Goal: Task Accomplishment & Management: Manage account settings

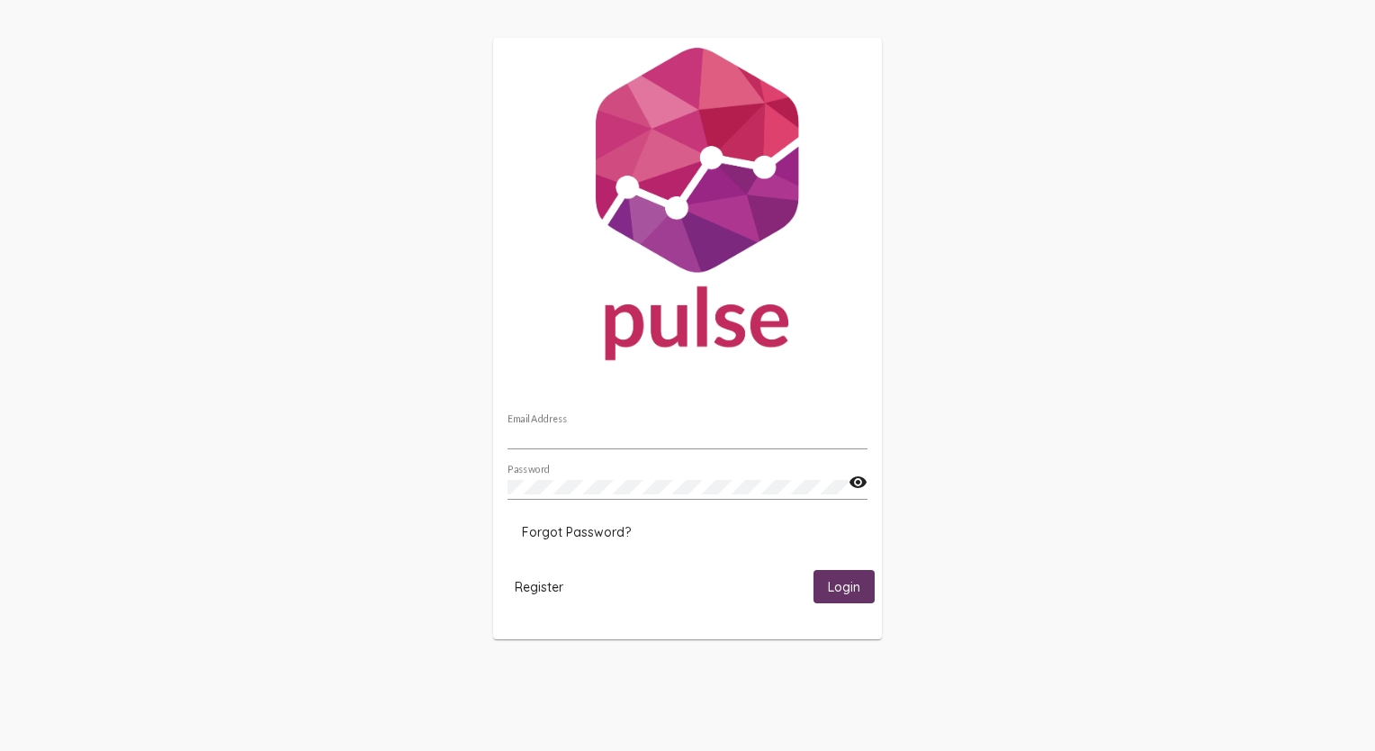
type input "[EMAIL_ADDRESS][DOMAIN_NAME]"
click at [845, 588] on span "Login" at bounding box center [844, 587] width 32 height 16
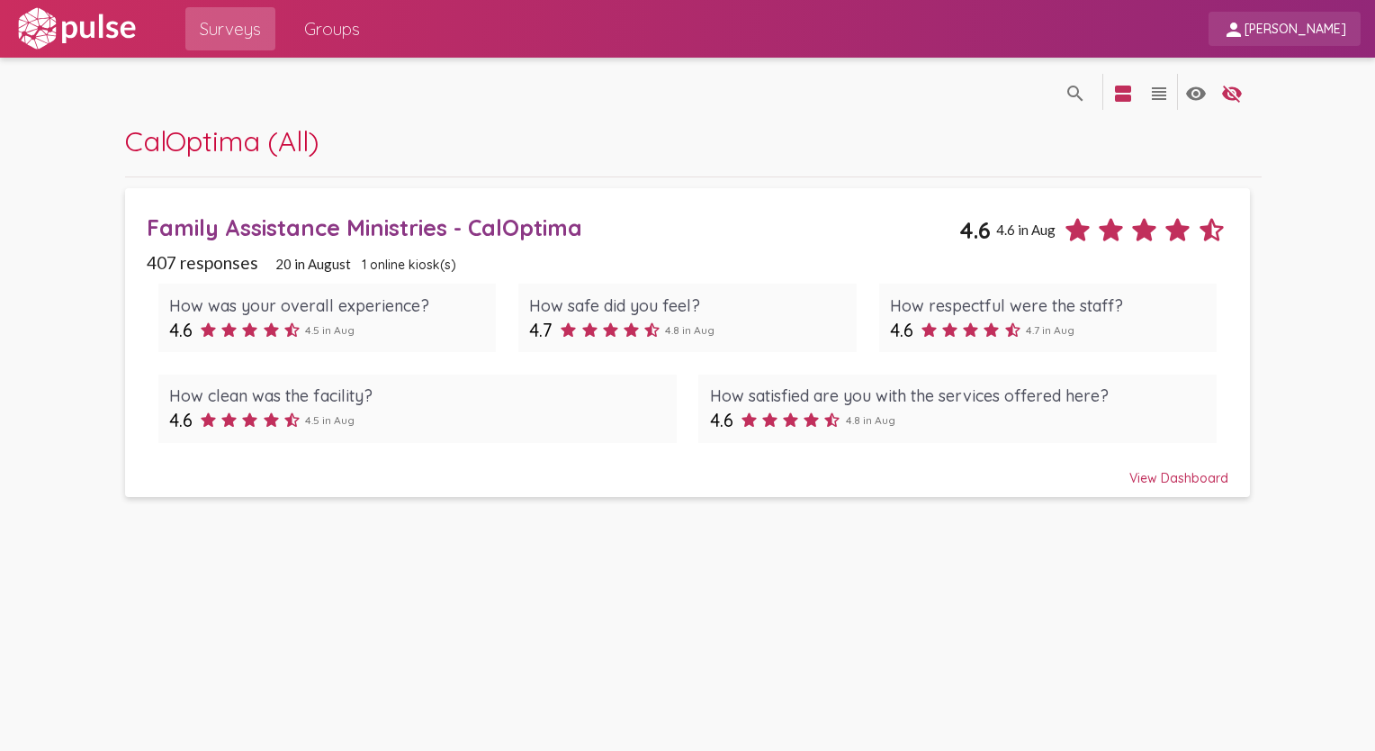
click at [1328, 34] on span "[PERSON_NAME]" at bounding box center [1296, 30] width 102 height 16
click at [1140, 141] on div at bounding box center [687, 375] width 1375 height 751
click at [43, 24] on img at bounding box center [76, 28] width 124 height 45
click at [49, 35] on img at bounding box center [76, 28] width 124 height 45
click at [93, 31] on img at bounding box center [76, 28] width 124 height 45
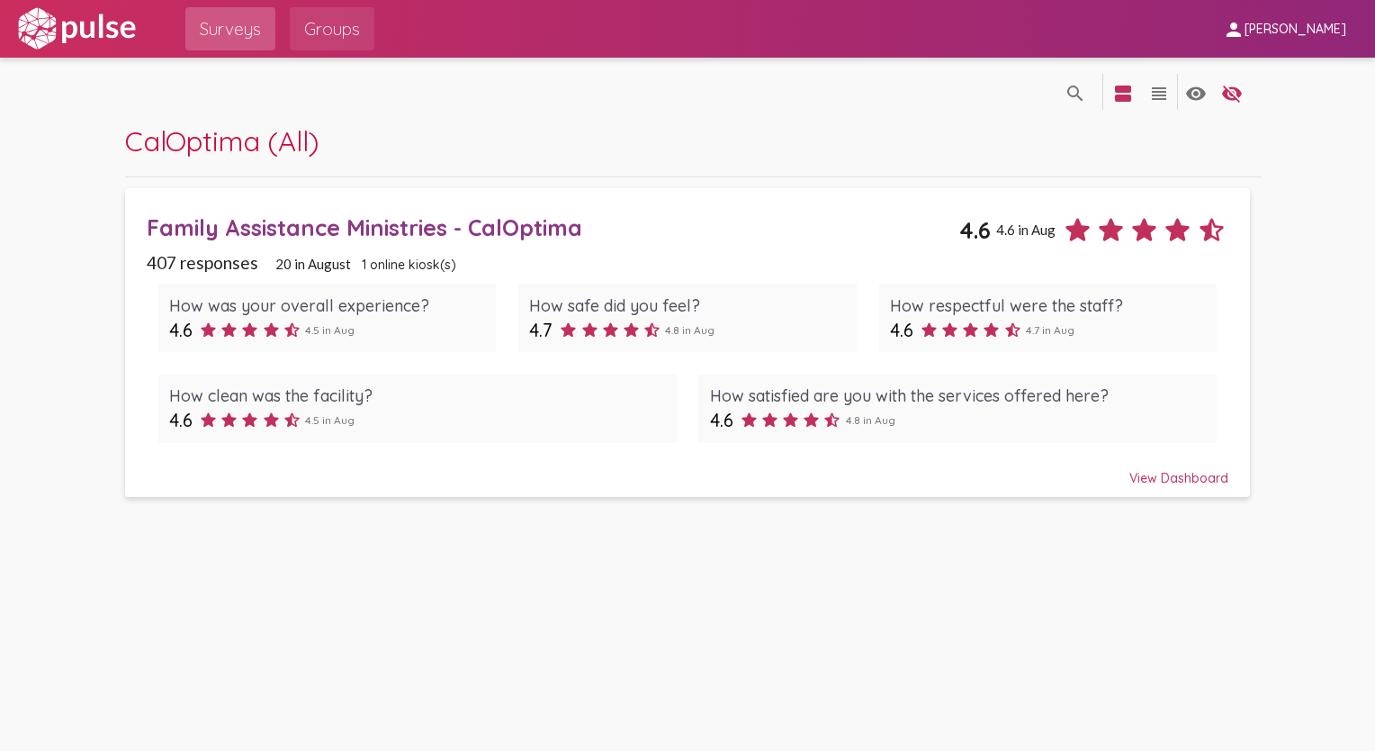
click at [324, 20] on span "Groups" at bounding box center [332, 29] width 56 height 32
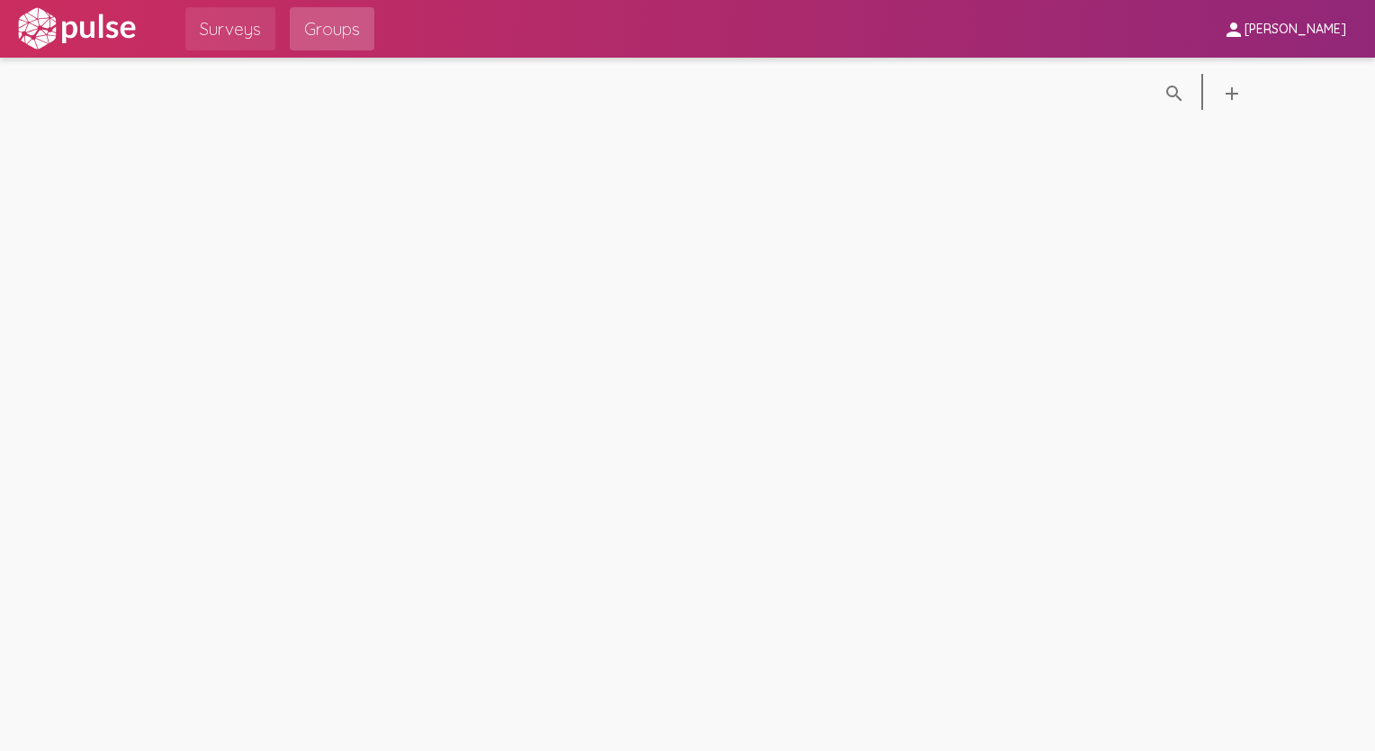
click at [203, 27] on span "Surveys" at bounding box center [230, 29] width 61 height 32
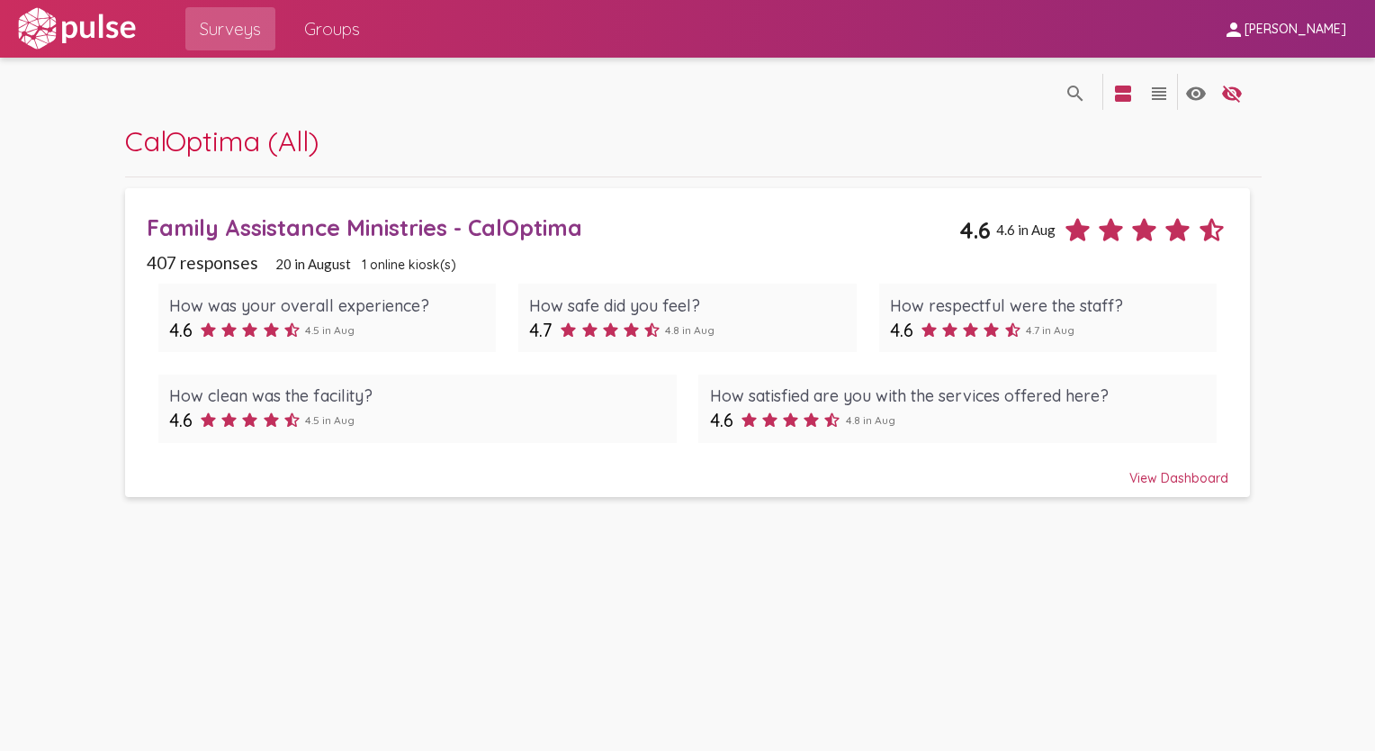
click at [1287, 34] on span "Anna Conti" at bounding box center [1296, 30] width 102 height 16
click at [61, 33] on div at bounding box center [687, 375] width 1375 height 751
click at [61, 33] on img at bounding box center [76, 28] width 124 height 45
click at [245, 153] on span "CalOptima (All)" at bounding box center [222, 140] width 194 height 35
drag, startPoint x: 1374, startPoint y: 200, endPoint x: 1362, endPoint y: 428, distance: 229.0
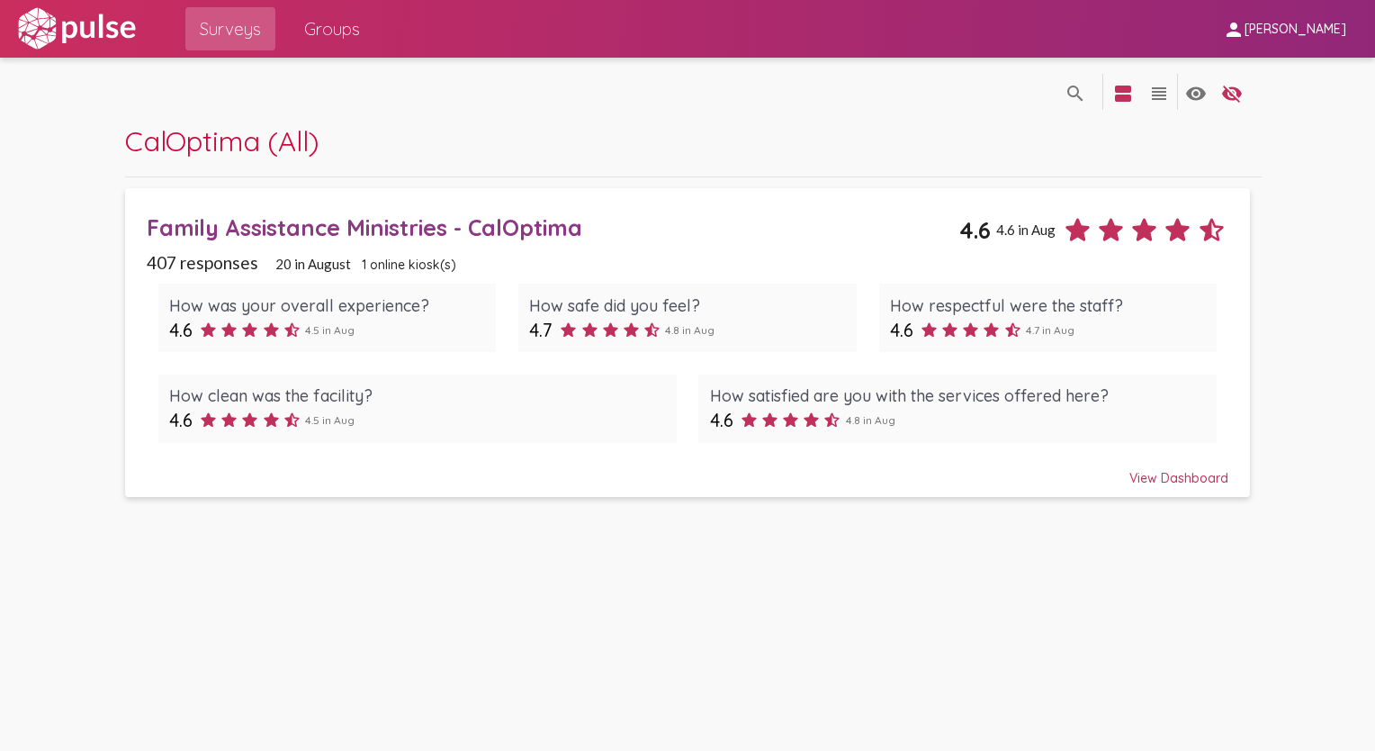
click at [1362, 428] on pl-site-list-view "search_off search view_agenda view_headline visibility visibility_off settings …" at bounding box center [687, 284] width 1375 height 452
click at [750, 628] on div "search_off search view_agenda view_headline visibility visibility_off settings …" at bounding box center [687, 404] width 1375 height 693
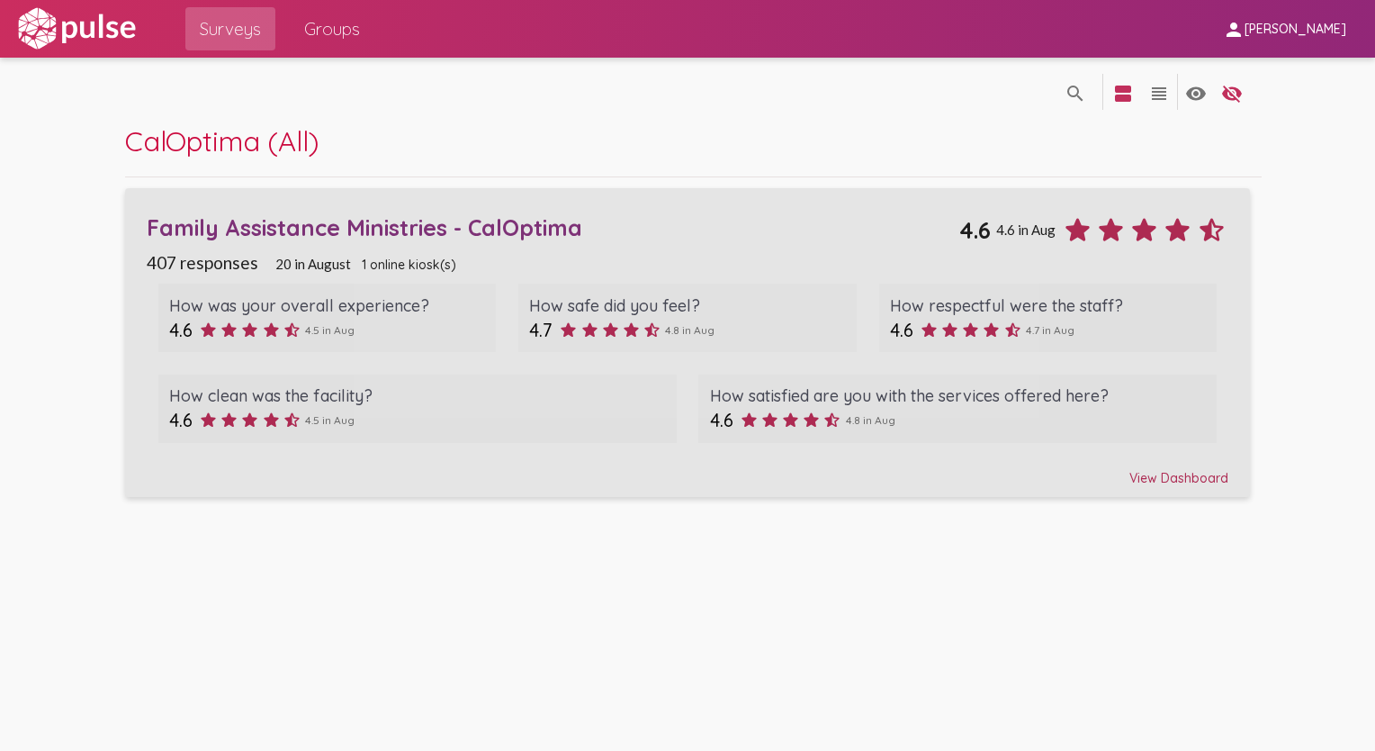
click at [1207, 471] on div "View Dashboard" at bounding box center [687, 470] width 1081 height 32
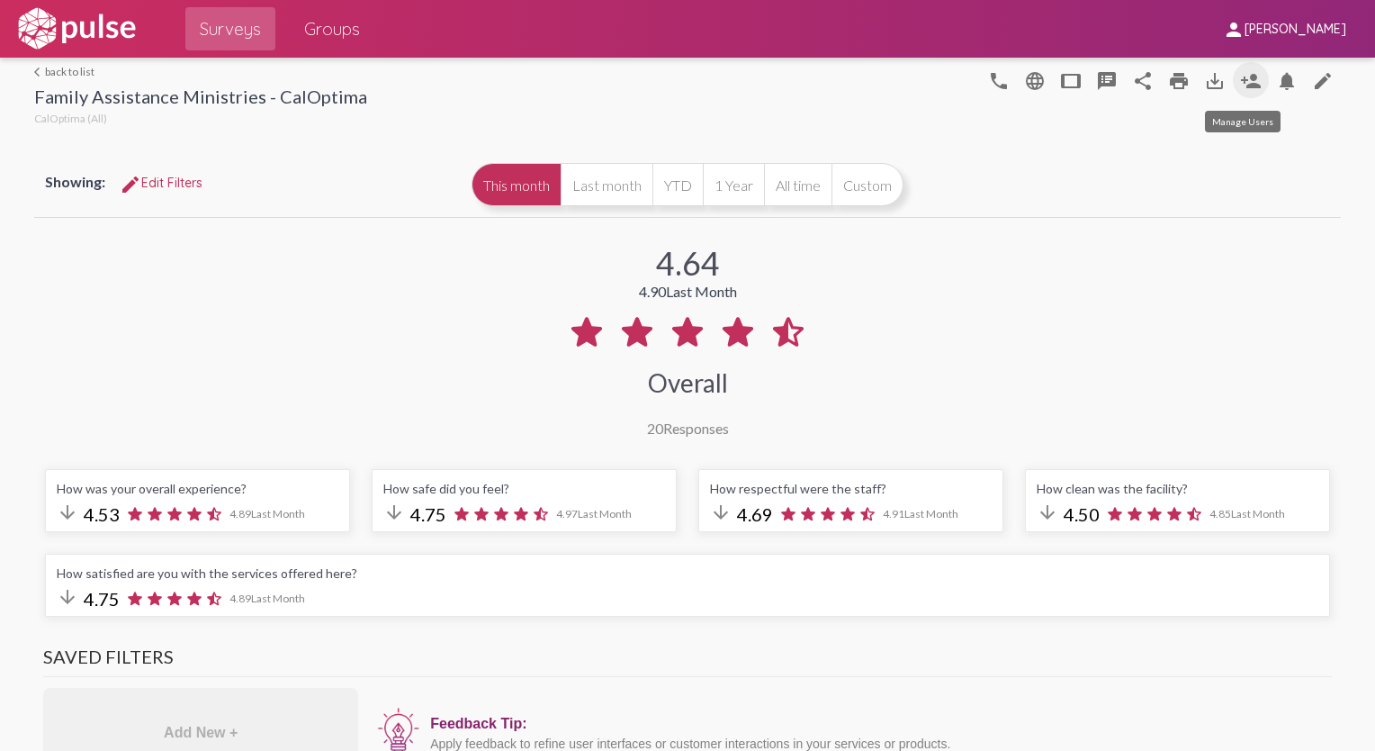
click at [1243, 89] on mat-icon "person_add" at bounding box center [1251, 81] width 22 height 22
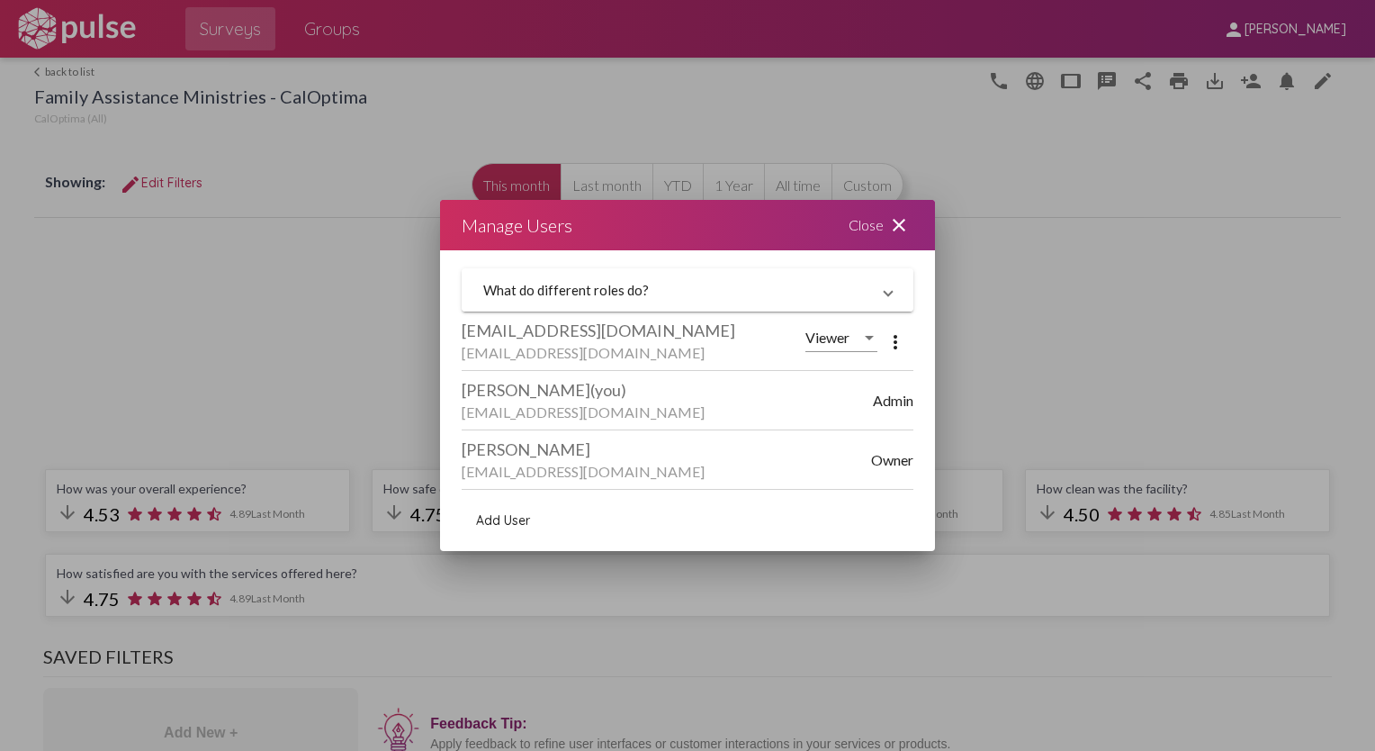
click at [586, 286] on mat-panel-title "What do different roles do?" at bounding box center [676, 290] width 387 height 16
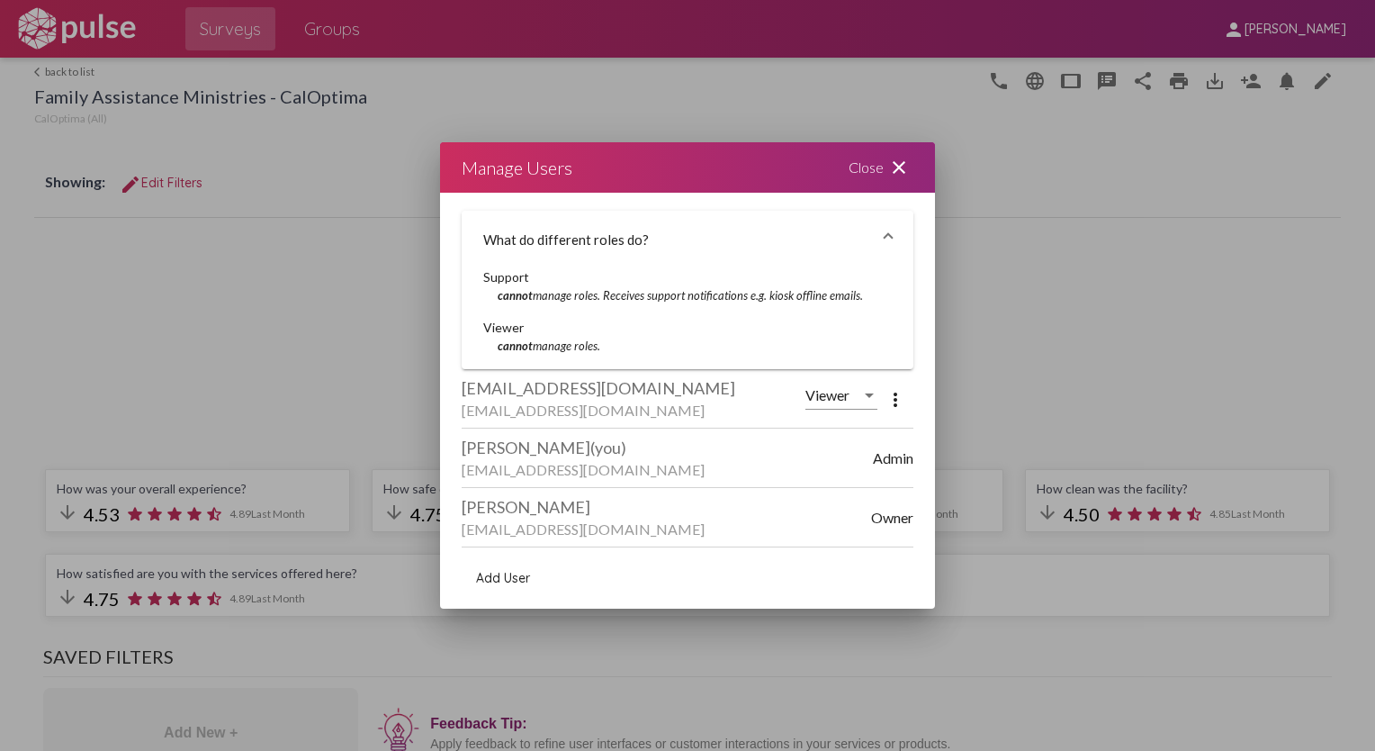
click at [887, 233] on span at bounding box center [888, 239] width 7 height 16
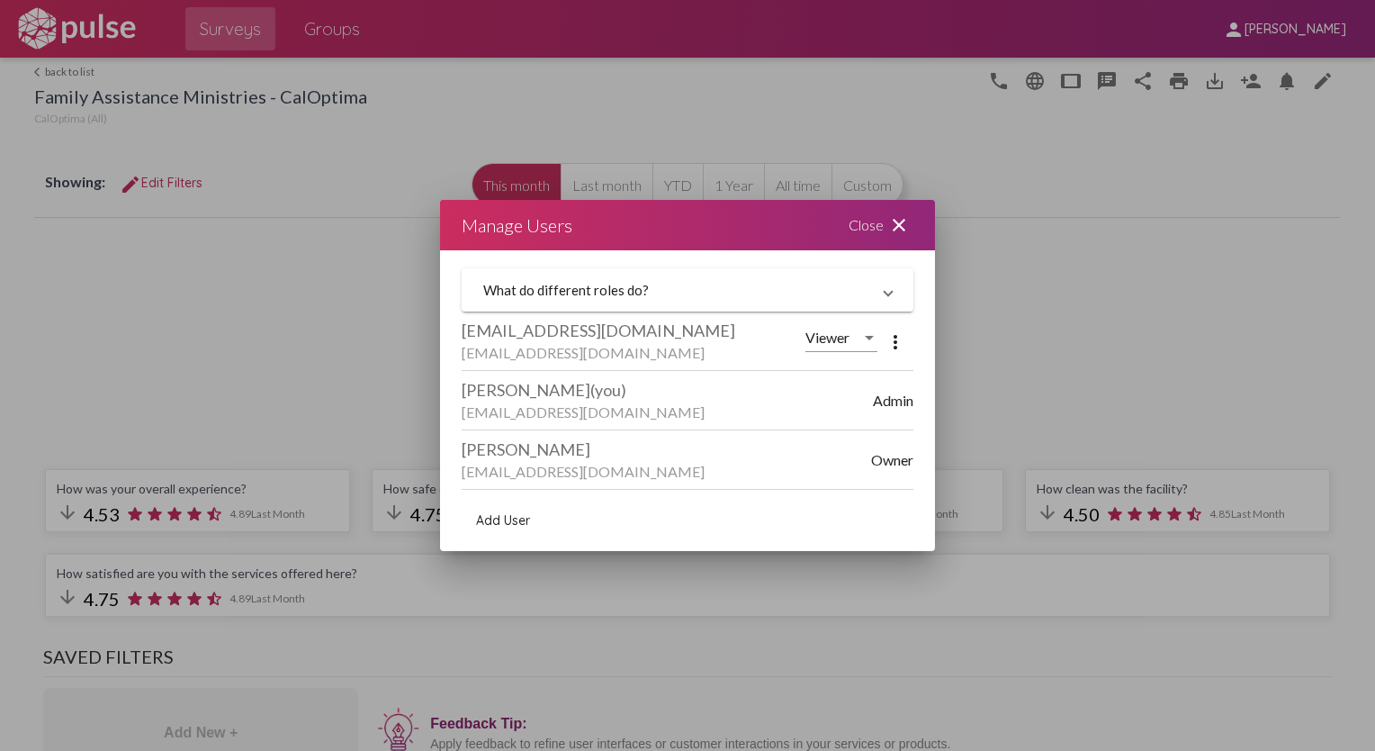
click at [868, 339] on div at bounding box center [869, 338] width 9 height 5
click at [868, 339] on span "Viewer" at bounding box center [845, 338] width 78 height 43
click at [898, 347] on mat-icon "more_vert" at bounding box center [896, 342] width 22 height 22
click at [780, 301] on div at bounding box center [687, 375] width 1375 height 751
click at [490, 518] on span "Add User" at bounding box center [503, 520] width 54 height 16
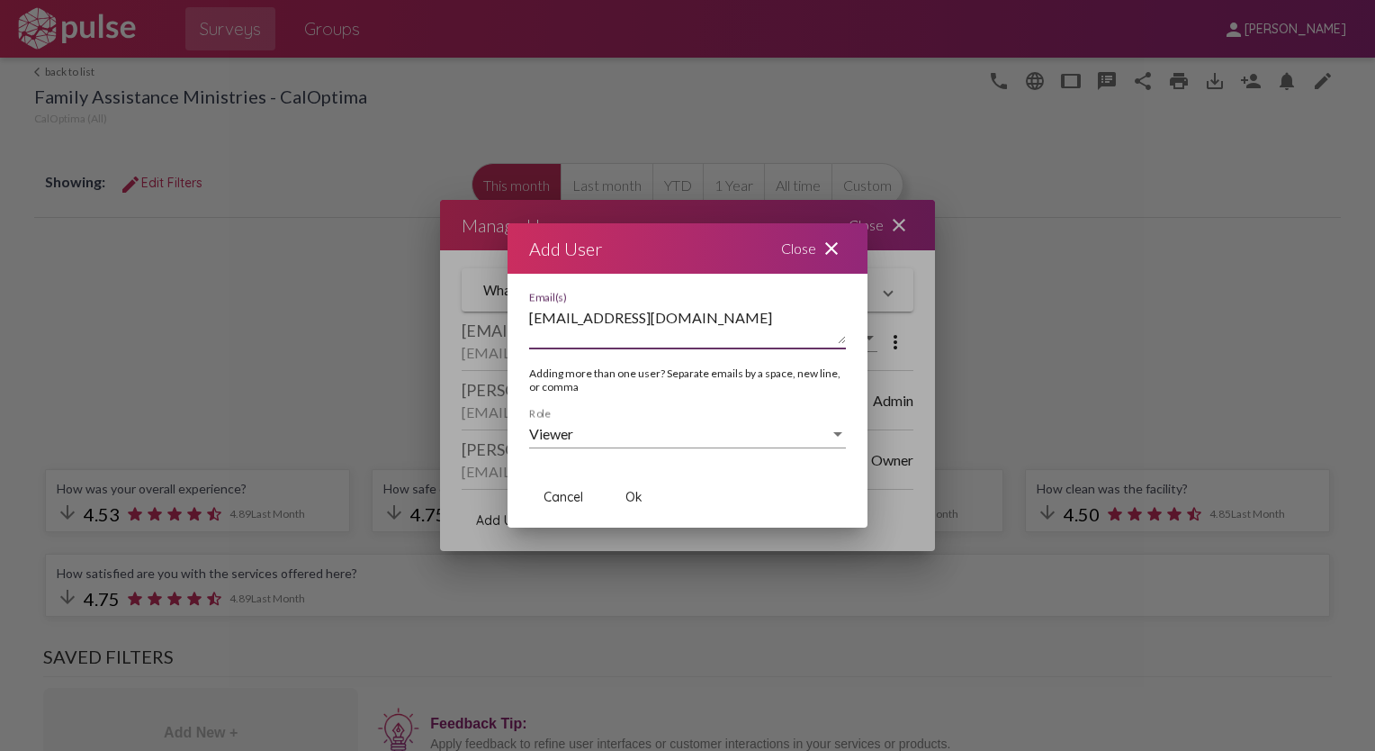
type textarea "lania@lovefam.org"
click at [590, 426] on div "Viewer" at bounding box center [679, 434] width 301 height 16
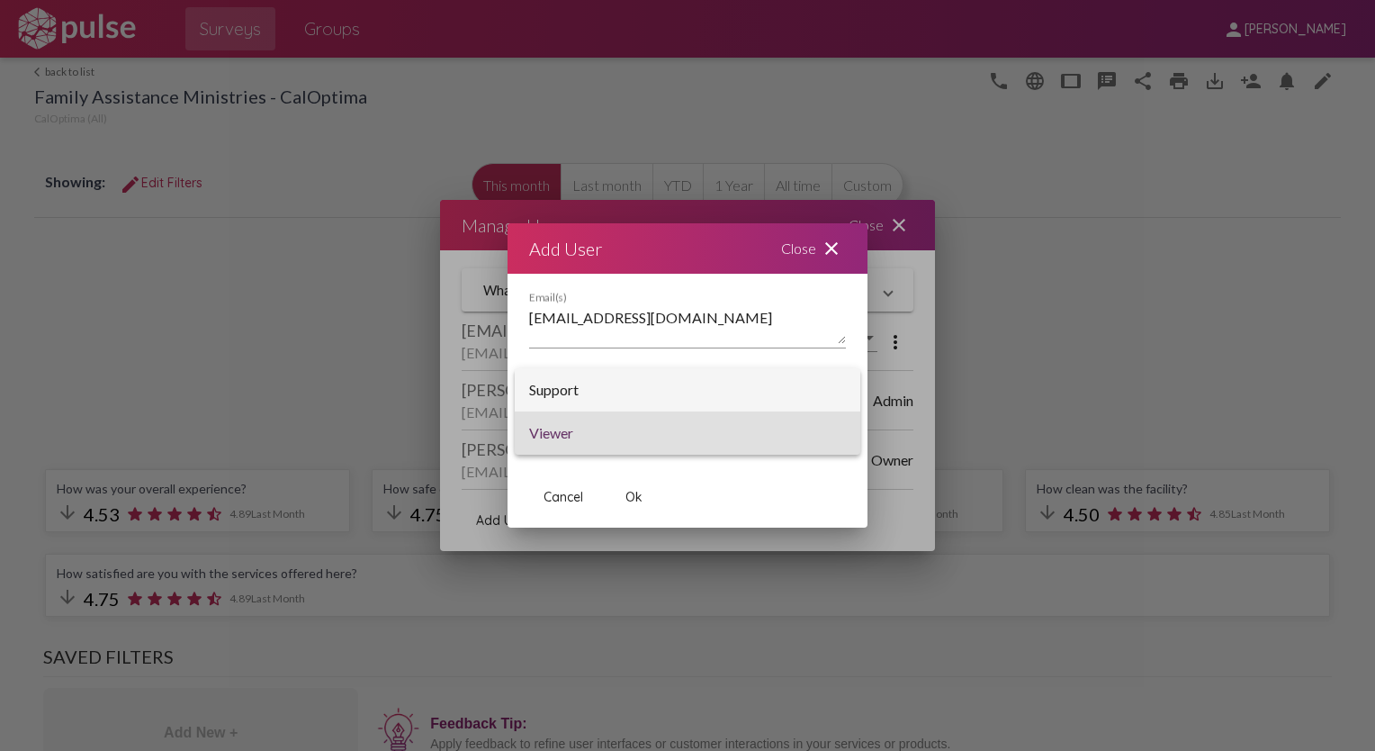
click at [592, 396] on span "Support" at bounding box center [687, 389] width 317 height 43
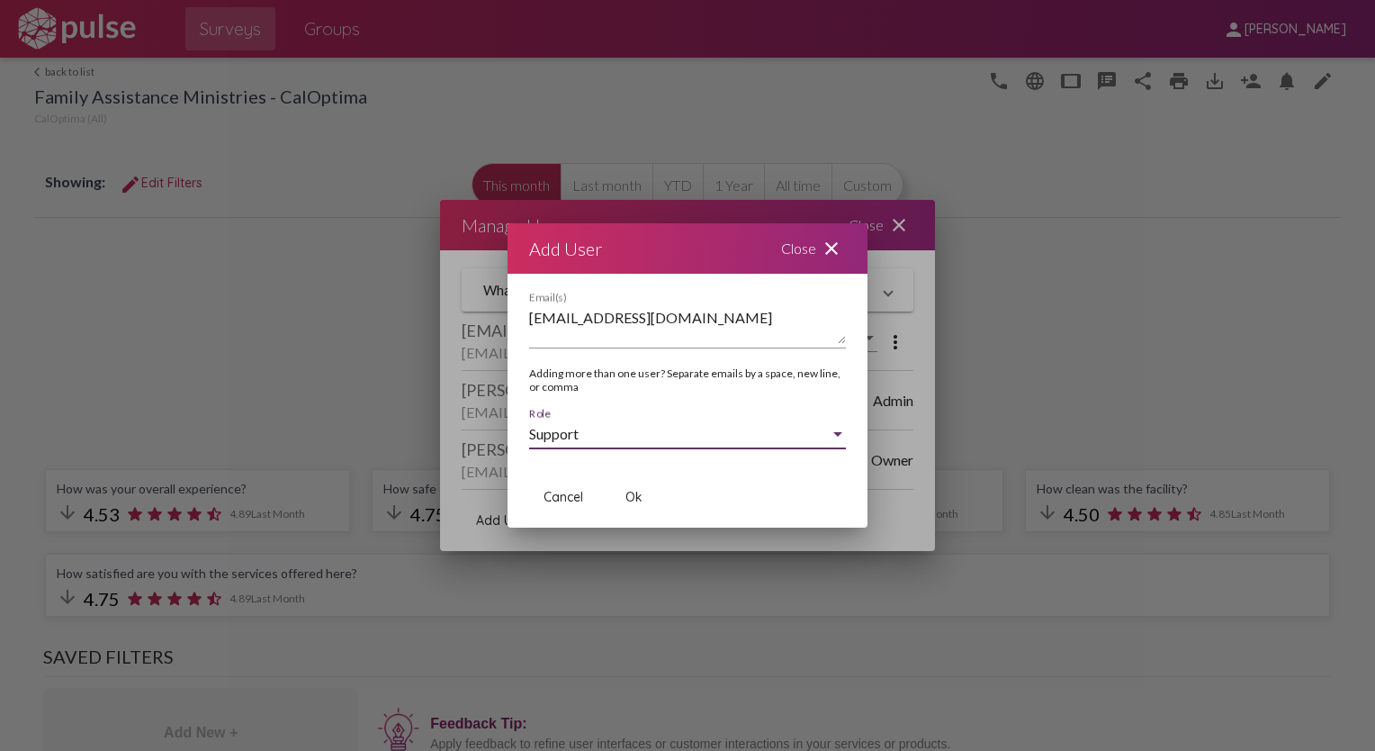
click at [640, 499] on span "Ok" at bounding box center [634, 497] width 17 height 16
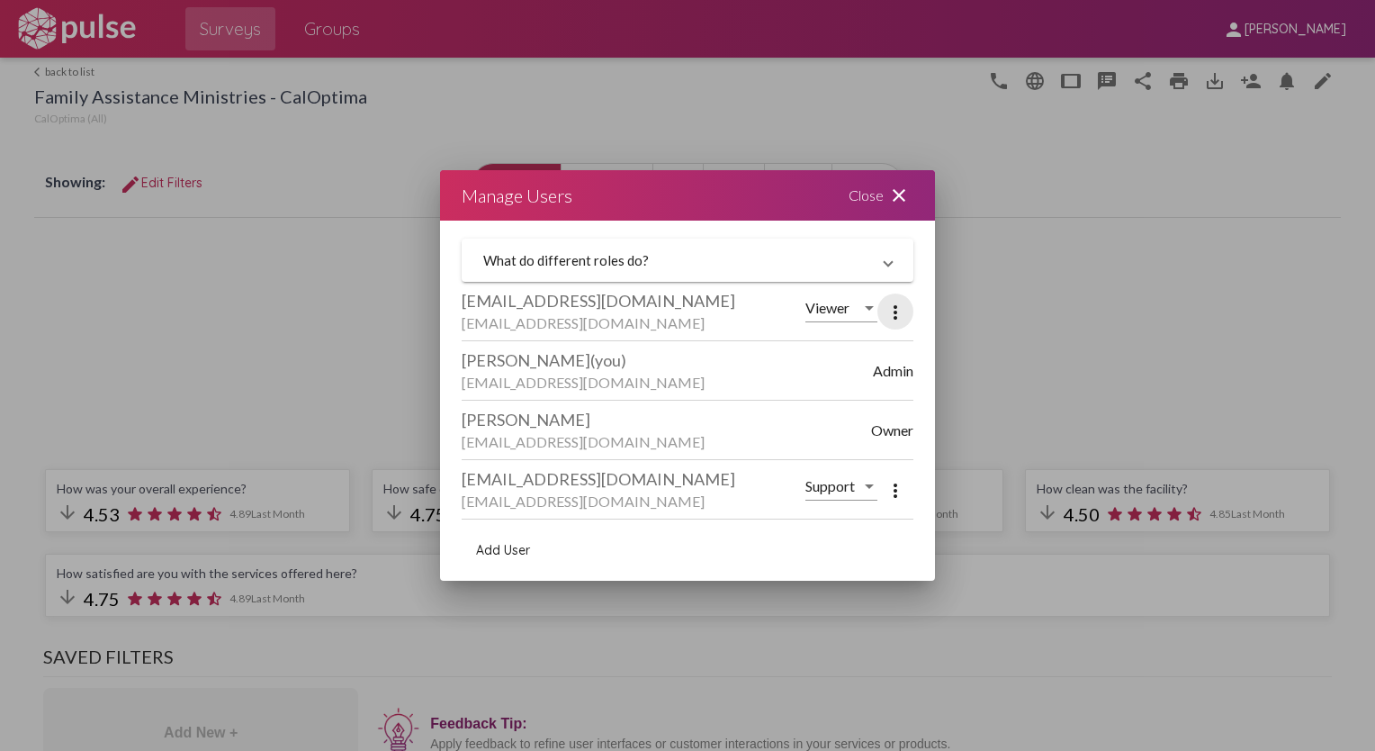
click at [897, 316] on mat-icon "more_vert" at bounding box center [896, 313] width 22 height 22
click at [863, 308] on div at bounding box center [687, 375] width 1375 height 751
click at [863, 308] on div at bounding box center [869, 308] width 16 height 16
click at [890, 437] on div at bounding box center [687, 375] width 1375 height 751
click at [534, 436] on div "jordand@lovefam.org" at bounding box center [667, 441] width 410 height 17
